Goal: Navigation & Orientation: Understand site structure

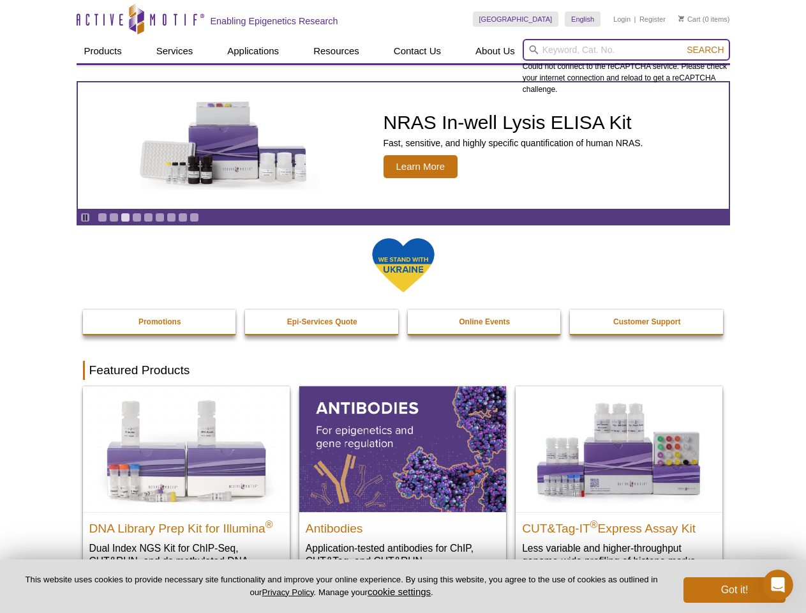
click at [626, 50] on input "search" at bounding box center [626, 50] width 207 height 22
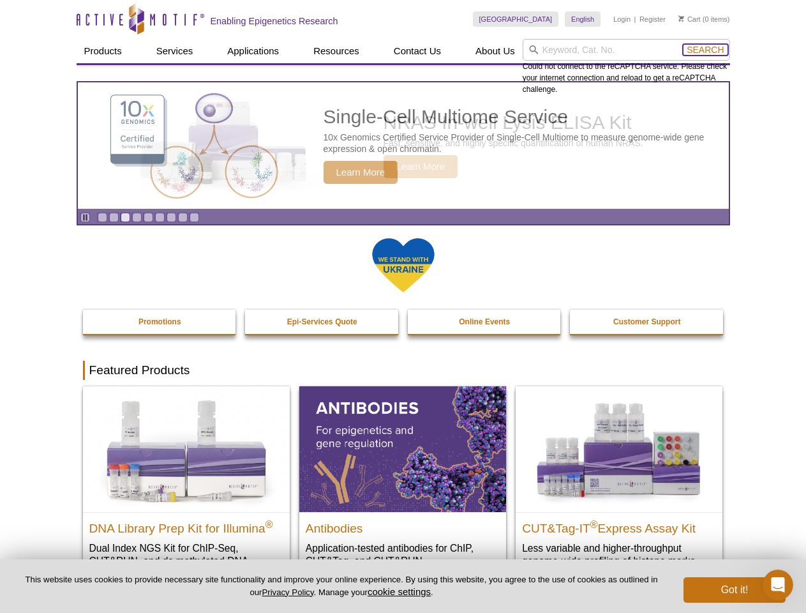
click at [705, 50] on span "Search" at bounding box center [705, 50] width 37 height 10
click at [85, 217] on icon "Pause" at bounding box center [85, 217] width 8 height 8
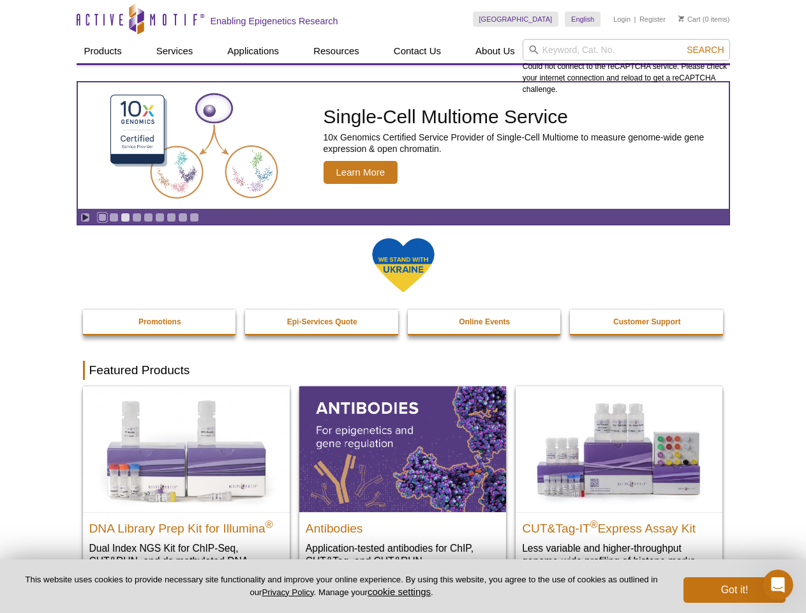
click at [102, 217] on link "Go to slide 1" at bounding box center [103, 217] width 10 height 10
click at [114, 217] on link "Go to slide 2" at bounding box center [114, 217] width 10 height 10
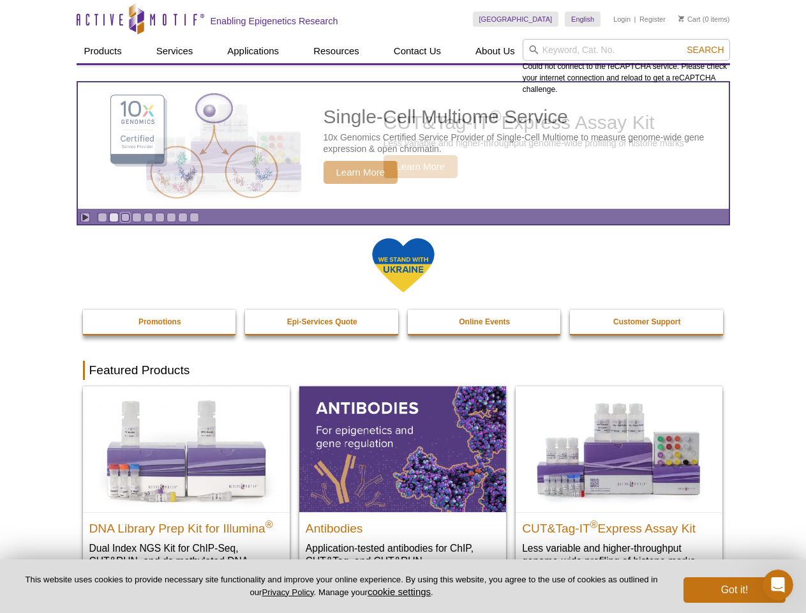
click at [125, 217] on link "Go to slide 3" at bounding box center [126, 217] width 10 height 10
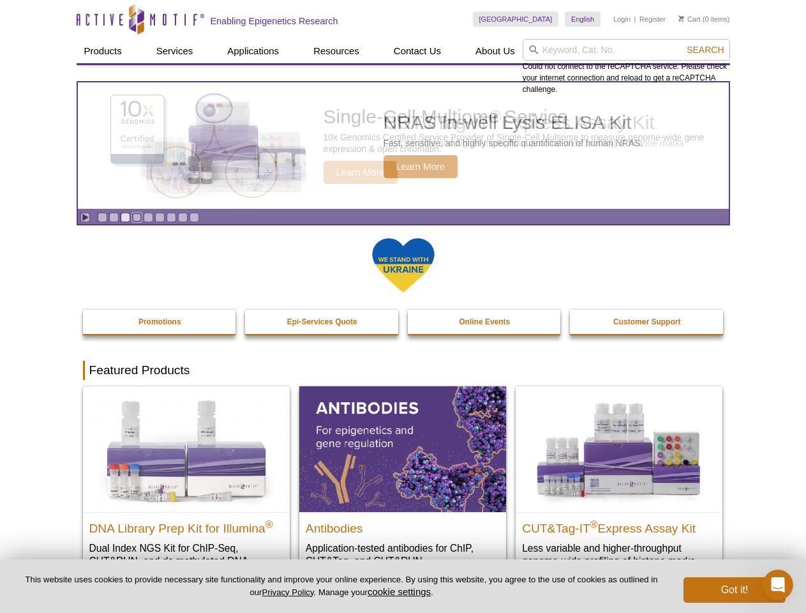
click at [137, 217] on link "Go to slide 4" at bounding box center [137, 217] width 10 height 10
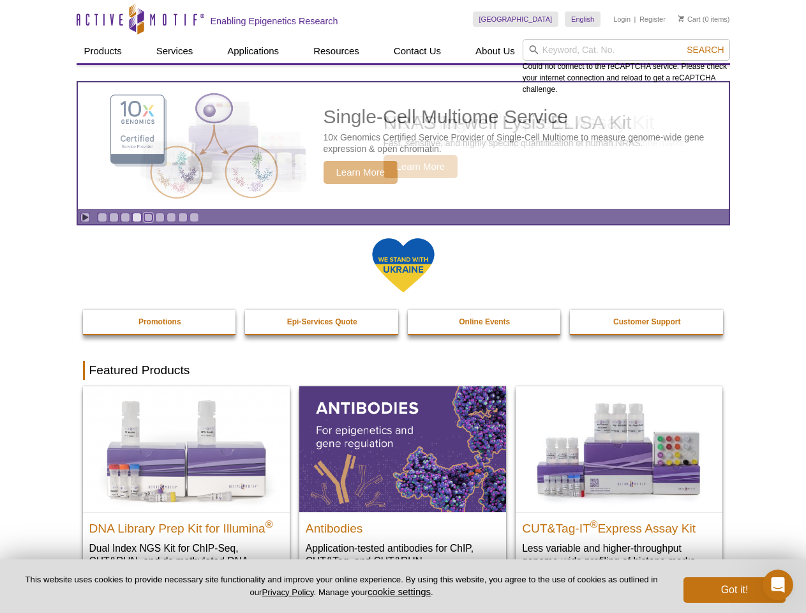
click at [148, 217] on link "Go to slide 5" at bounding box center [149, 217] width 10 height 10
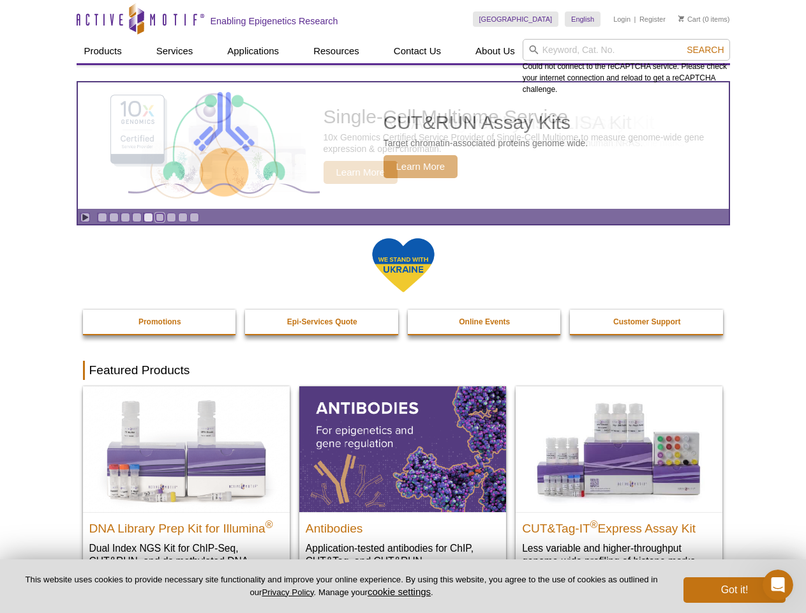
click at [160, 217] on link "Go to slide 6" at bounding box center [160, 217] width 10 height 10
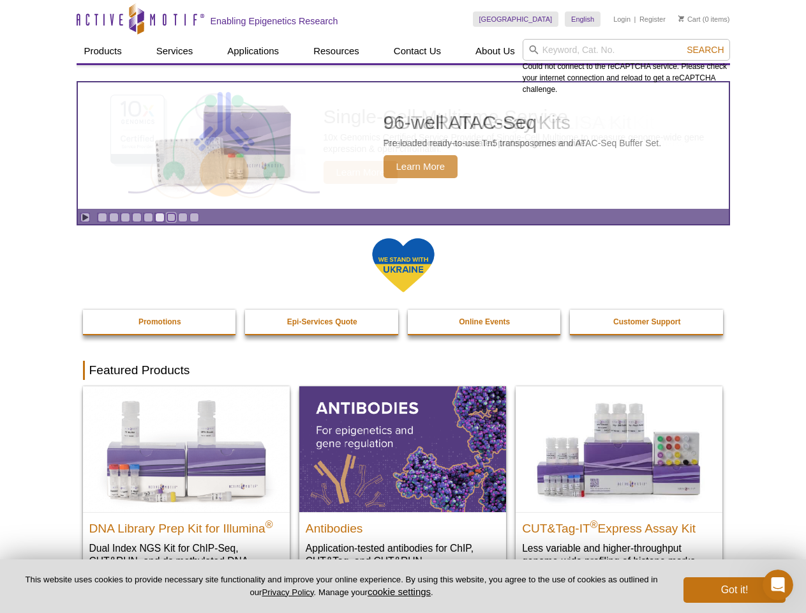
click at [171, 217] on link "Go to slide 7" at bounding box center [172, 217] width 10 height 10
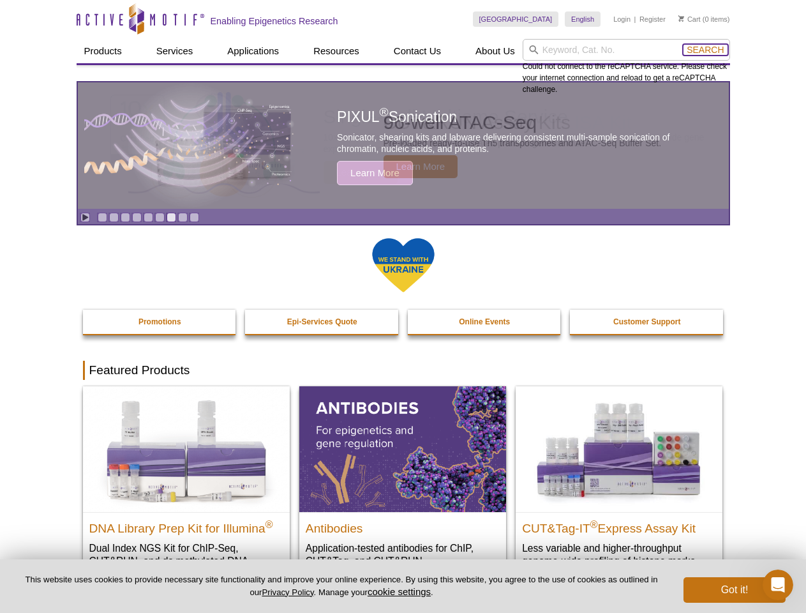
click at [705, 50] on span "Search" at bounding box center [705, 50] width 37 height 10
